Goal: Transaction & Acquisition: Purchase product/service

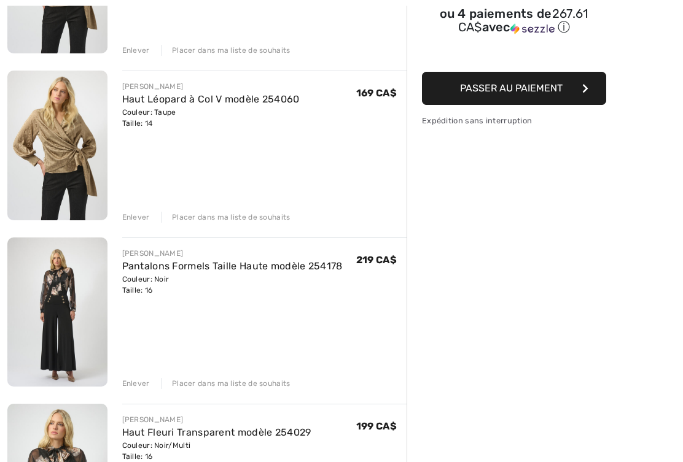
scroll to position [257, 0]
click at [61, 284] on img at bounding box center [57, 312] width 100 height 149
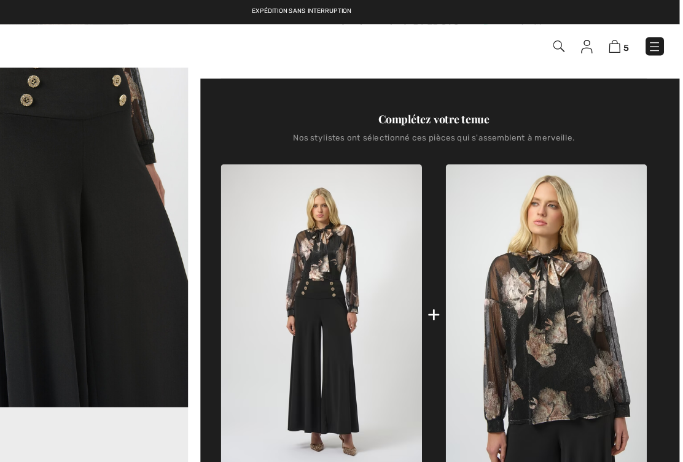
scroll to position [405, 0]
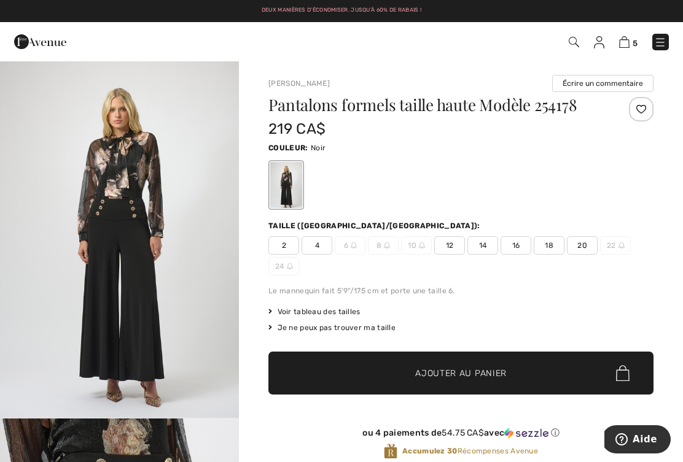
click at [650, 312] on div "Voir tableau des tailles" at bounding box center [460, 311] width 385 height 11
click at [594, 158] on div "Couleur: Noir" at bounding box center [460, 175] width 385 height 71
click at [636, 35] on link "5" at bounding box center [628, 41] width 18 height 15
click at [629, 42] on img at bounding box center [624, 42] width 10 height 12
click at [629, 43] on img at bounding box center [624, 42] width 10 height 12
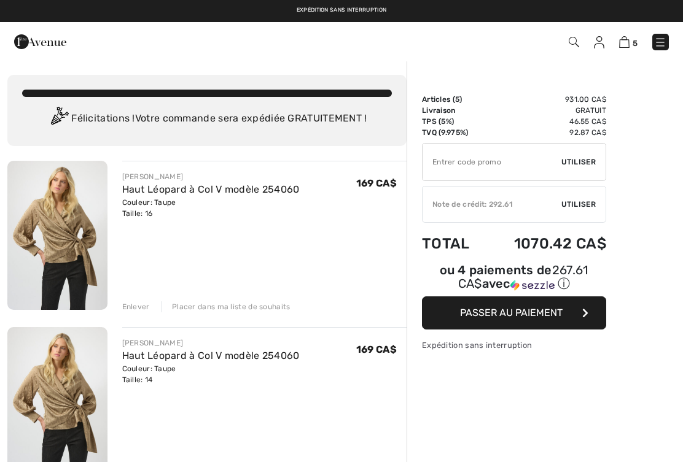
checkbox input "true"
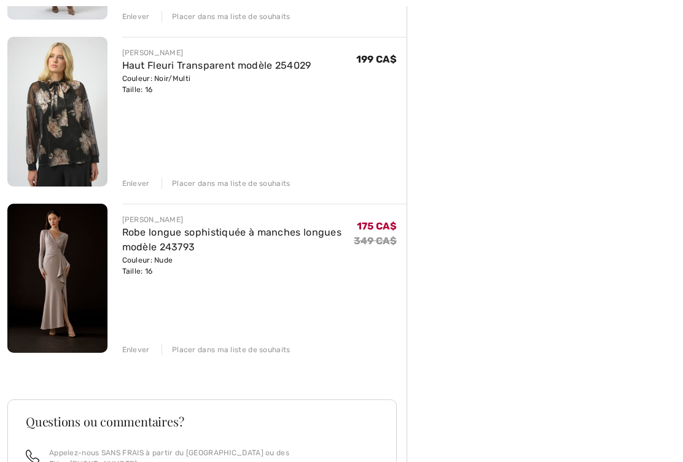
scroll to position [624, 0]
click at [26, 285] on img at bounding box center [57, 279] width 100 height 150
click at [36, 273] on img at bounding box center [57, 279] width 100 height 150
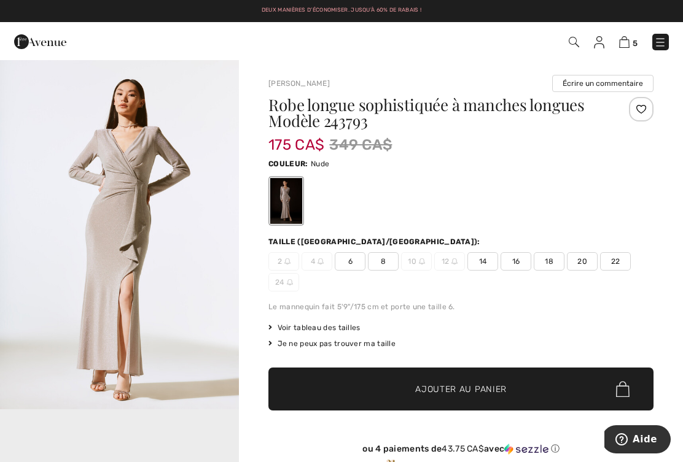
scroll to position [384, 0]
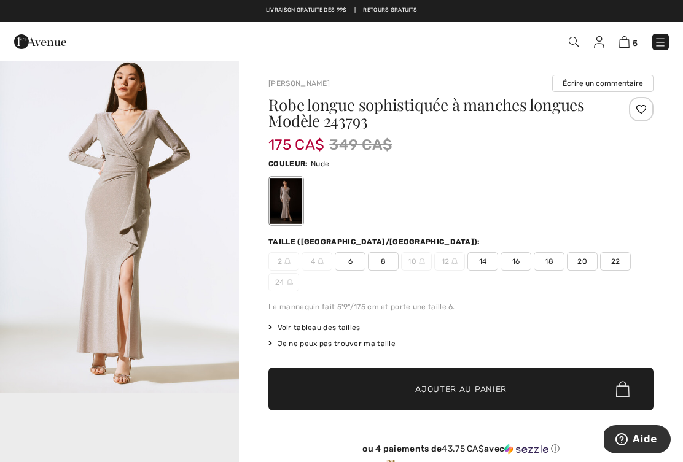
click at [354, 330] on span "Voir tableau des tailles" at bounding box center [314, 327] width 92 height 11
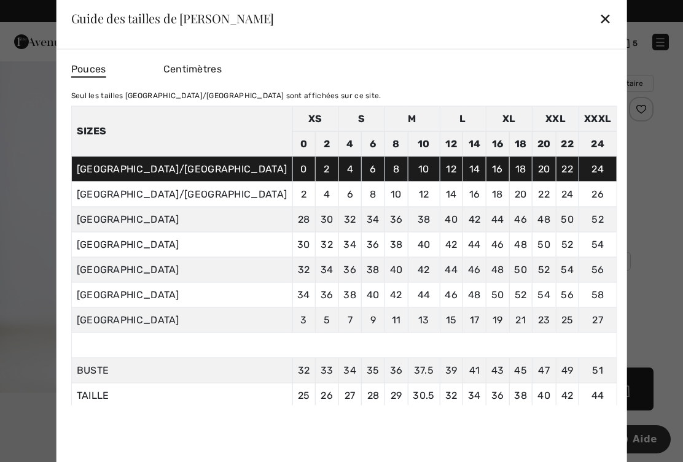
click at [408, 282] on td "42" at bounding box center [424, 269] width 32 height 25
click at [557, 20] on div "Guide des tailles de Joseph Ribkoff ✕" at bounding box center [341, 18] width 570 height 61
click at [599, 19] on div "✕" at bounding box center [605, 19] width 13 height 26
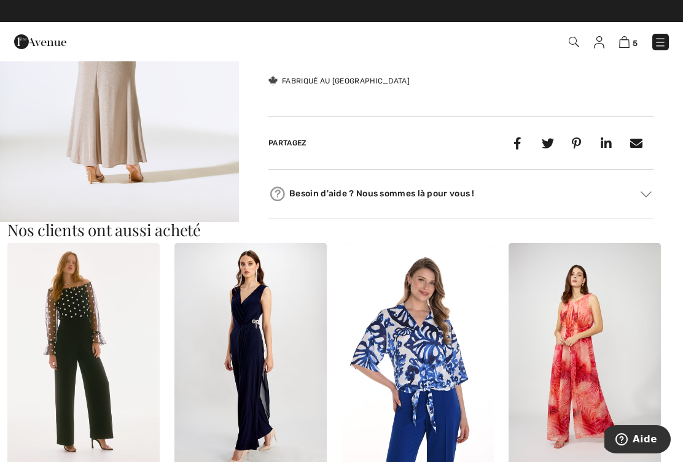
scroll to position [586, 0]
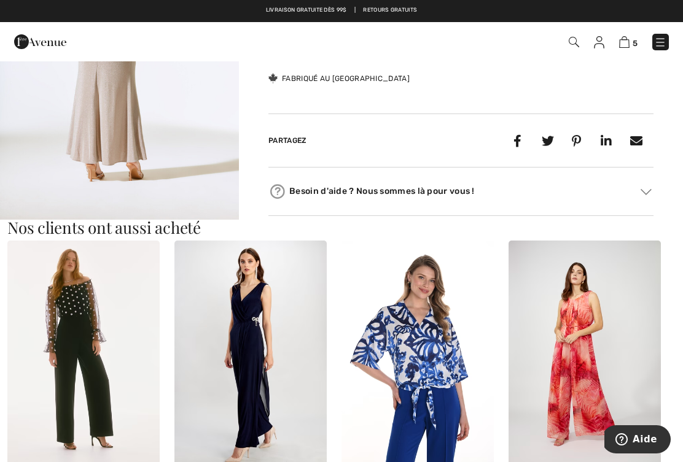
click at [290, 297] on img at bounding box center [250, 355] width 152 height 228
click at [291, 270] on img at bounding box center [250, 355] width 152 height 228
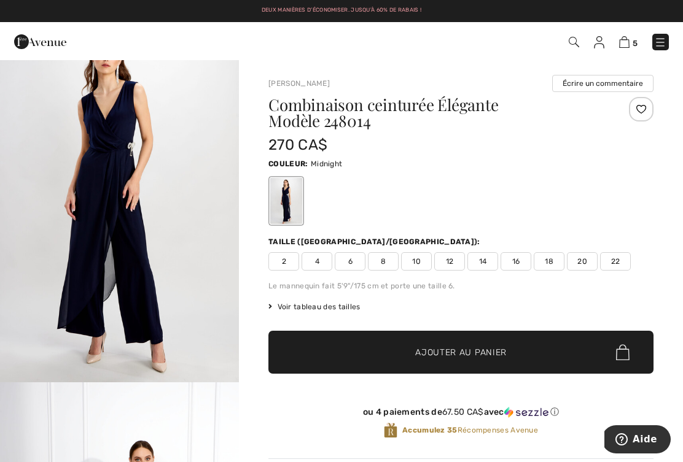
scroll to position [2232, 0]
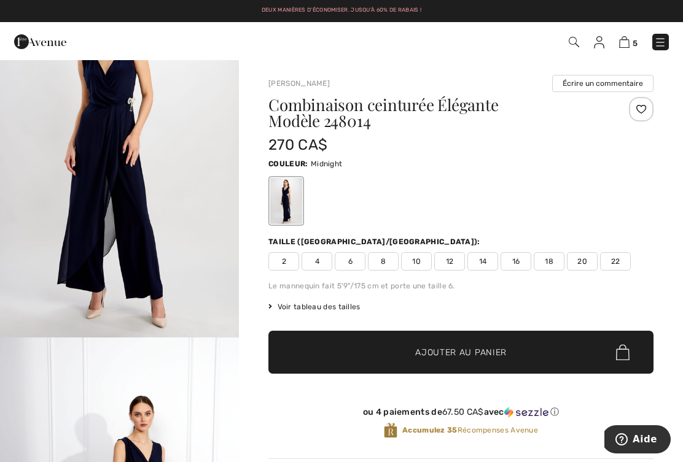
click at [200, 175] on img "6 / 8" at bounding box center [119, 158] width 239 height 359
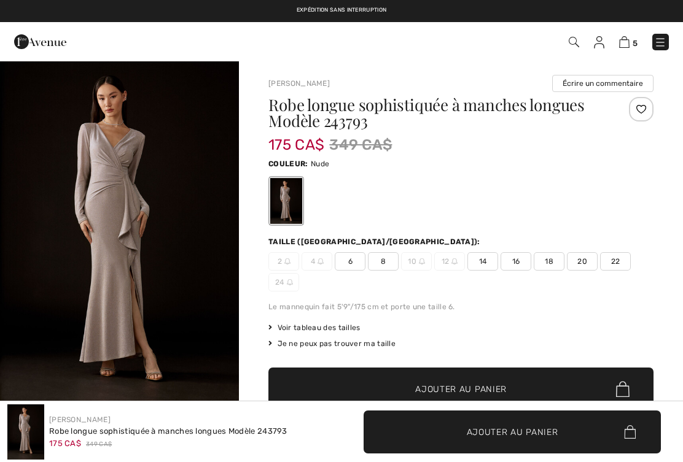
checkbox input "true"
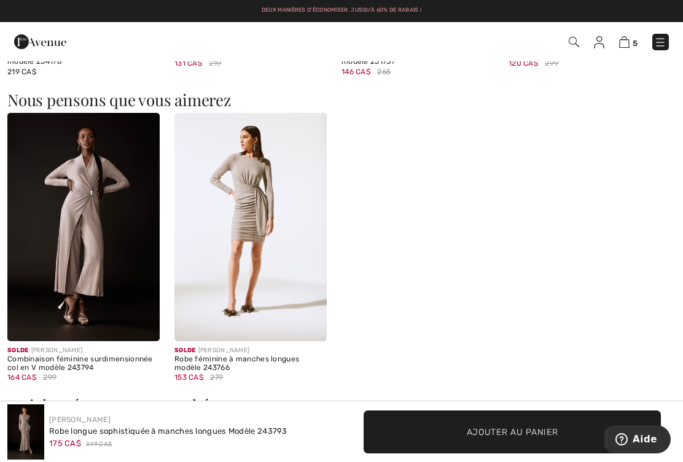
scroll to position [1019, 0]
